Goal: Navigation & Orientation: Understand site structure

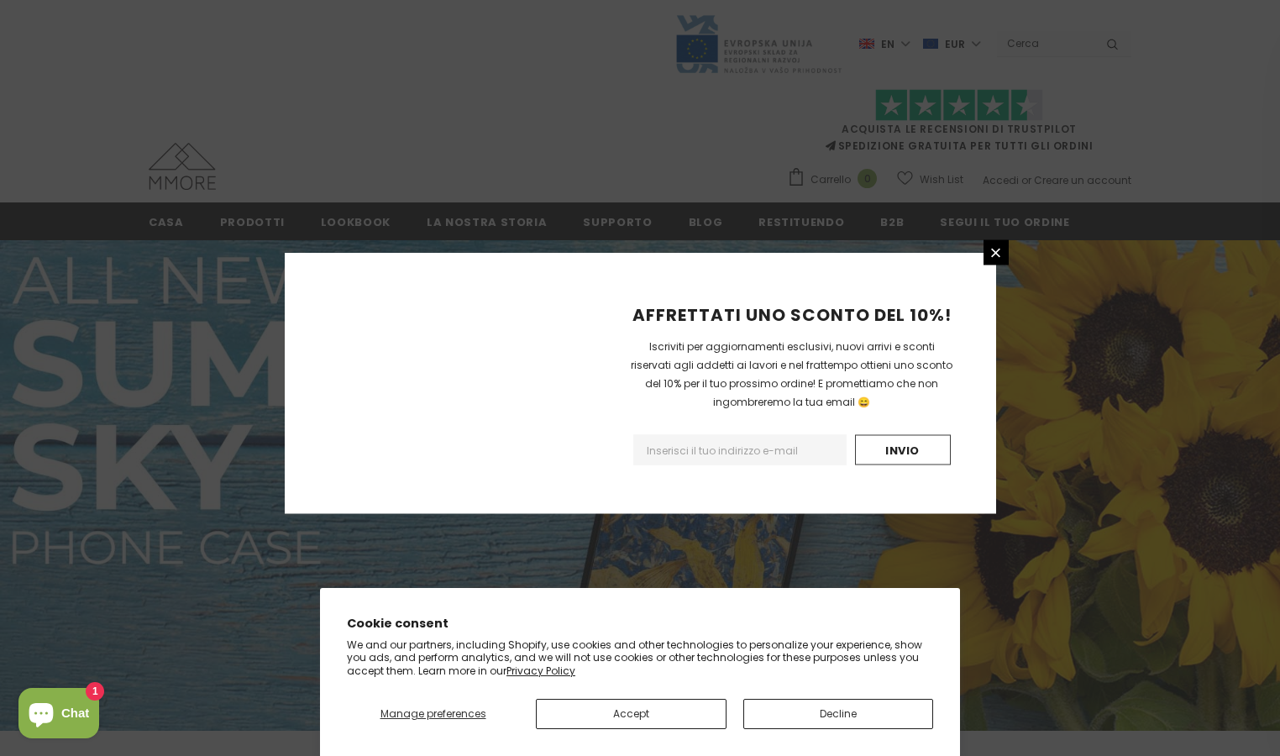
click at [640, 658] on p "We and our partners, including Shopify, use cookies and other technologies to p…" at bounding box center [640, 657] width 586 height 39
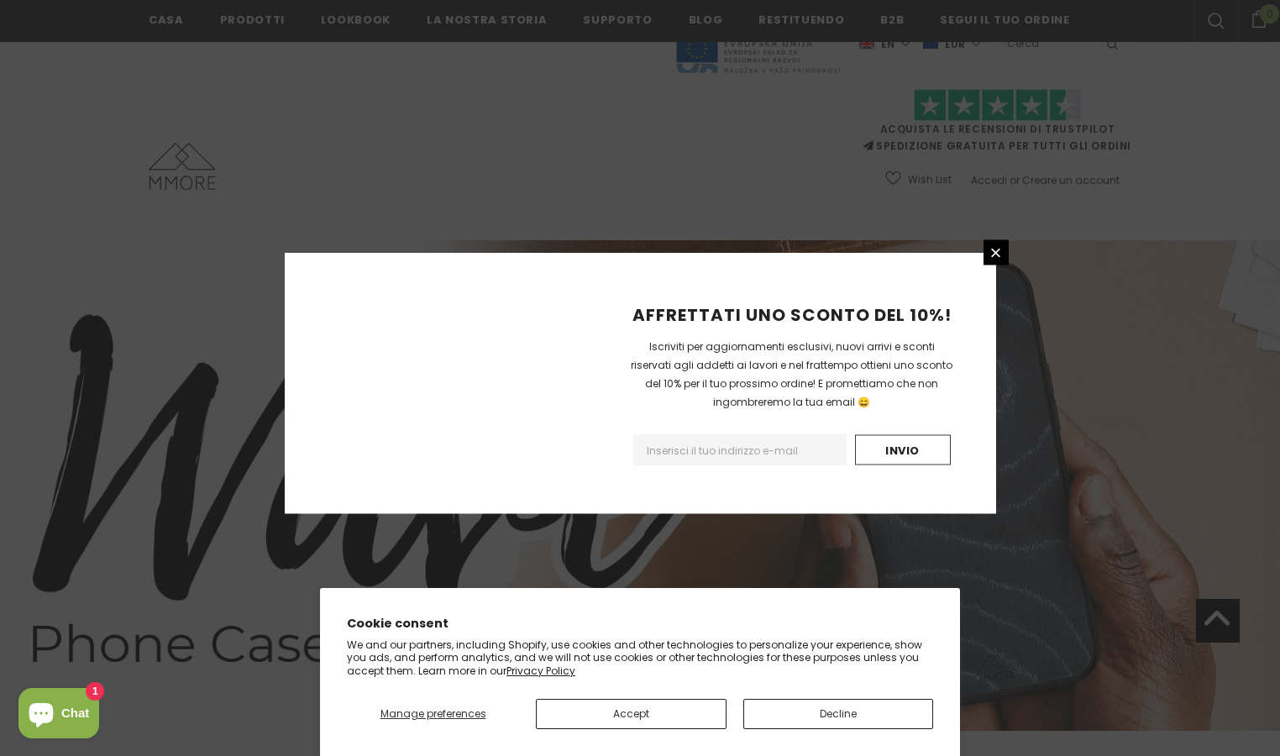
scroll to position [8719, 0]
